Goal: Task Accomplishment & Management: Use online tool/utility

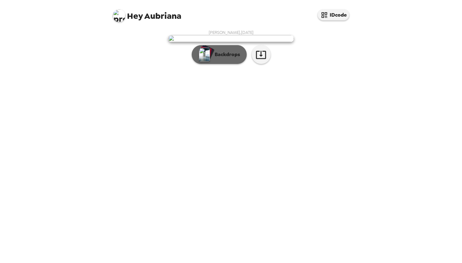
click at [225, 58] on p "Backdrops" at bounding box center [225, 55] width 29 height 8
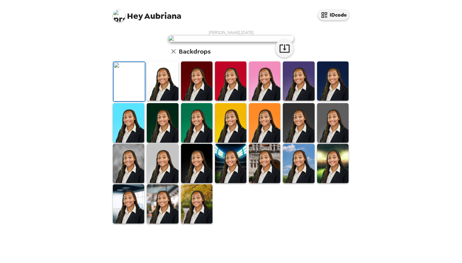
click at [169, 101] on img at bounding box center [162, 81] width 31 height 39
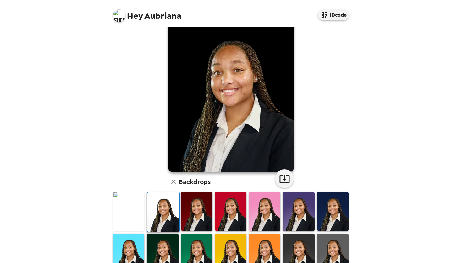
scroll to position [15, 0]
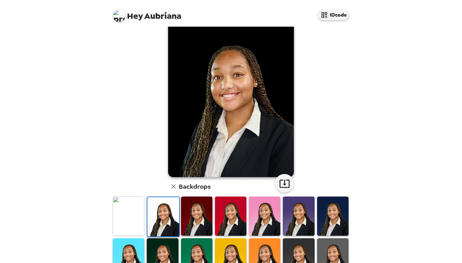
click at [191, 209] on img at bounding box center [196, 216] width 31 height 39
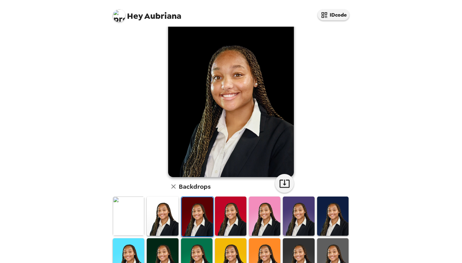
click at [229, 220] on img at bounding box center [230, 216] width 31 height 39
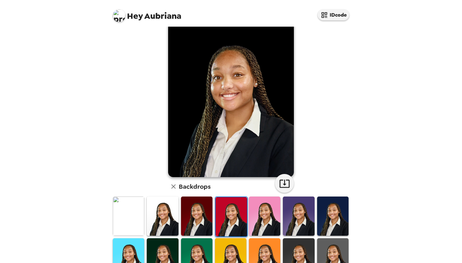
click at [271, 224] on img at bounding box center [264, 216] width 31 height 39
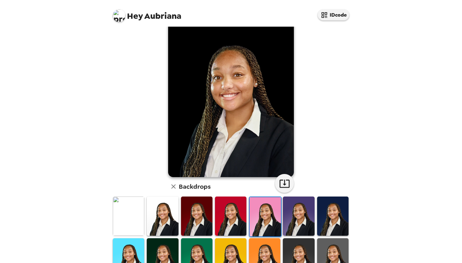
click at [166, 221] on img at bounding box center [162, 216] width 31 height 39
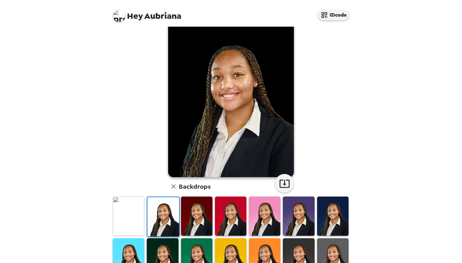
click at [196, 216] on img at bounding box center [196, 216] width 31 height 39
